Goal: Obtain resource: Download file/media

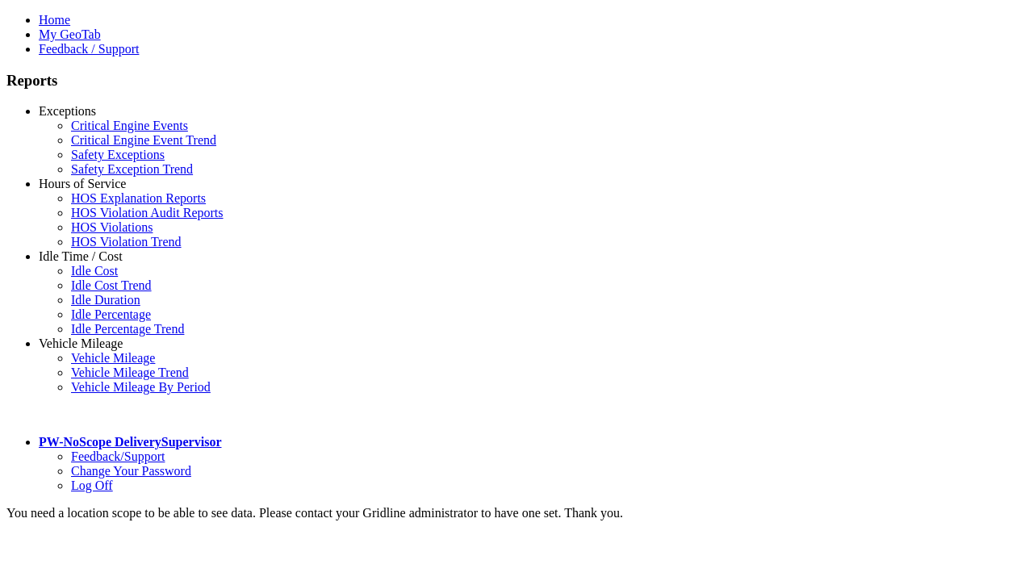
click at [93, 336] on link "Vehicle Mileage" at bounding box center [81, 343] width 84 height 14
click at [105, 365] on link "Vehicle Mileage Trend" at bounding box center [130, 372] width 118 height 14
select select "**********"
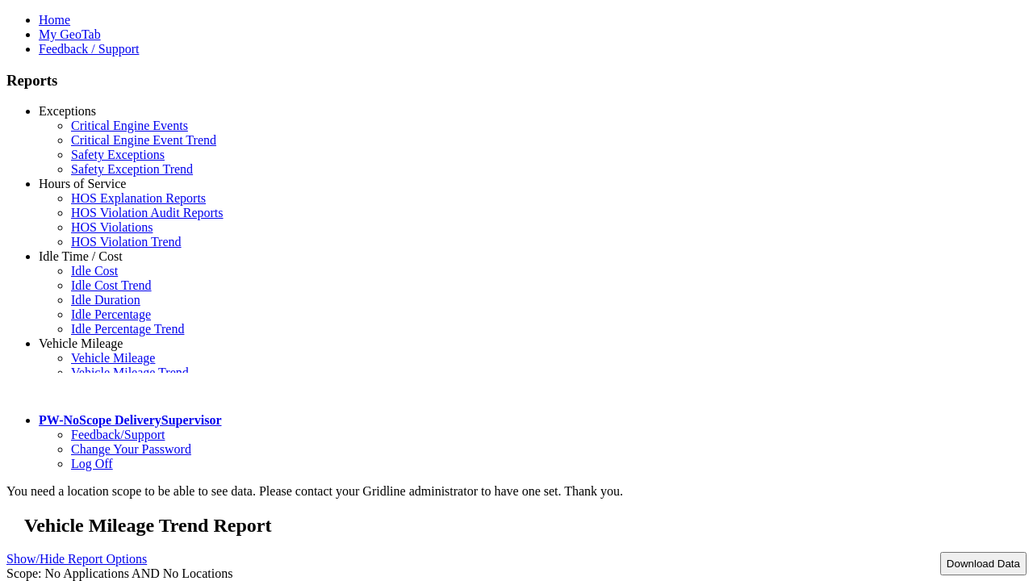
click at [949, 552] on button "Download Data" at bounding box center [983, 563] width 86 height 23
